Goal: Transaction & Acquisition: Obtain resource

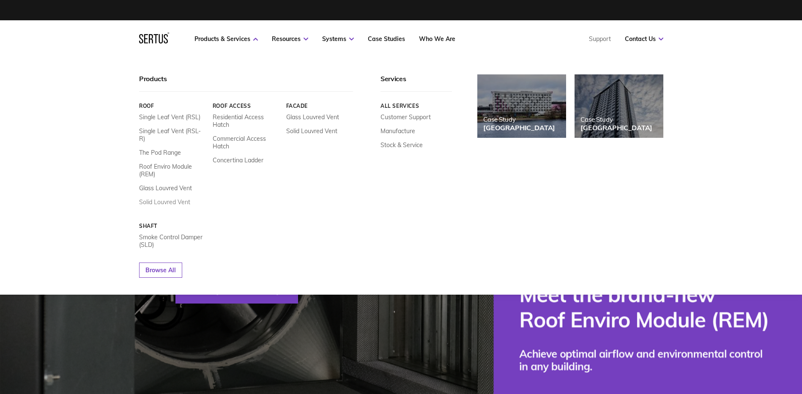
click at [166, 198] on link "Solid Louvred Vent" at bounding box center [164, 202] width 51 height 8
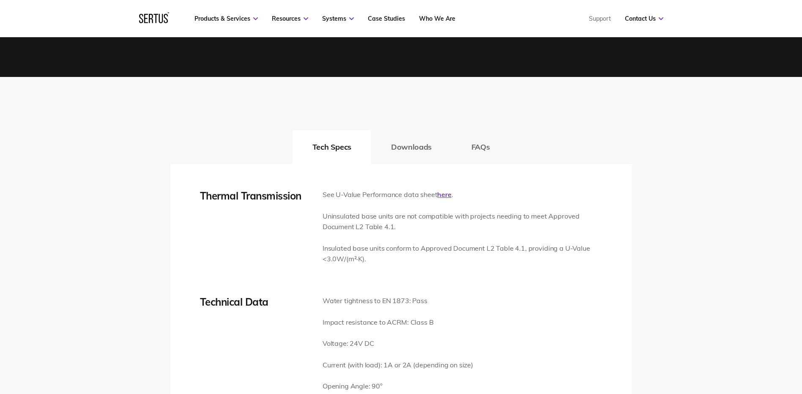
scroll to position [1183, 0]
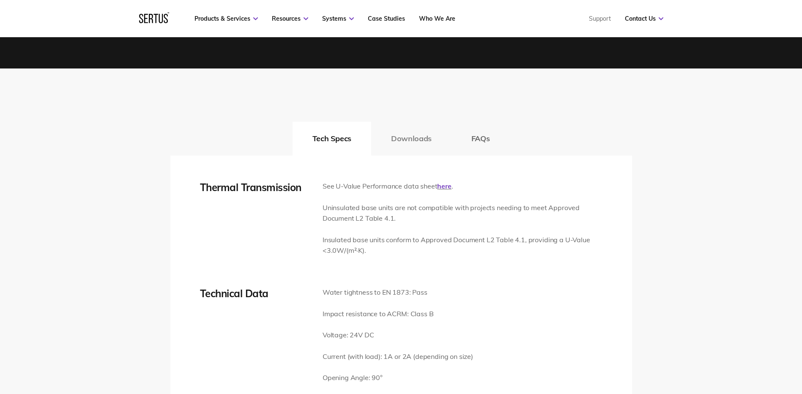
click at [421, 141] on button "Downloads" at bounding box center [411, 139] width 80 height 34
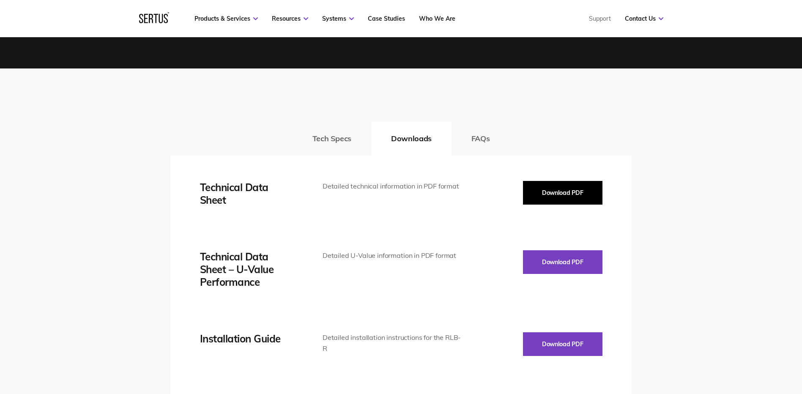
click at [558, 200] on button "Download PDF" at bounding box center [562, 193] width 79 height 24
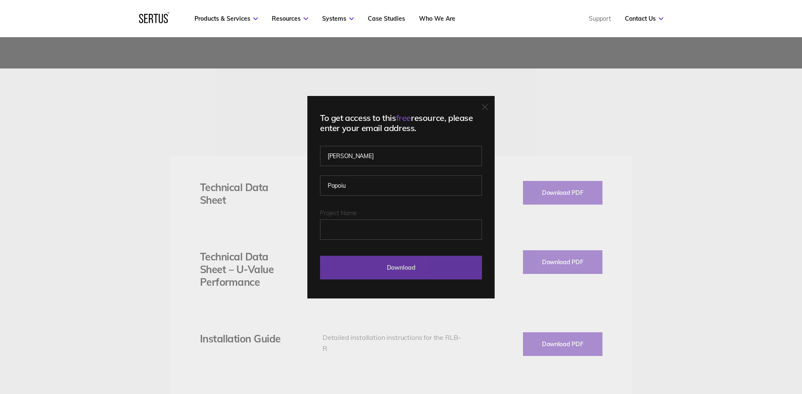
click at [431, 271] on input "Download" at bounding box center [401, 268] width 162 height 24
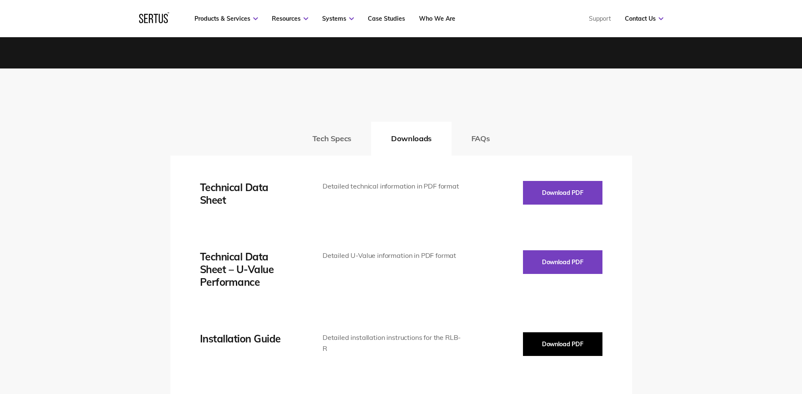
click at [566, 338] on button "Download PDF" at bounding box center [562, 344] width 79 height 24
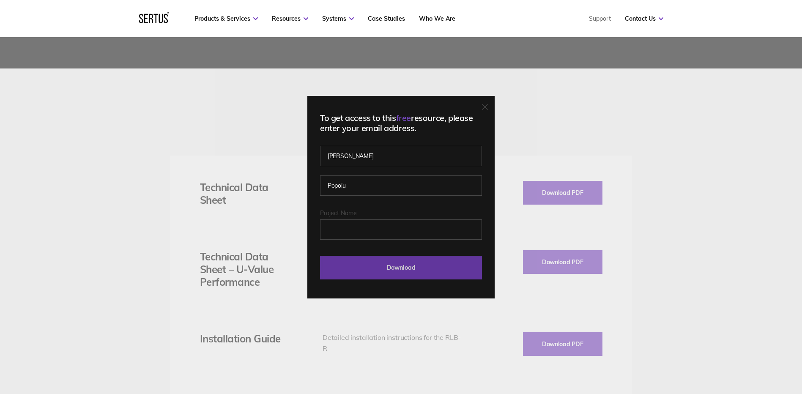
click at [385, 260] on input "Download" at bounding box center [401, 268] width 162 height 24
